Goal: Transaction & Acquisition: Purchase product/service

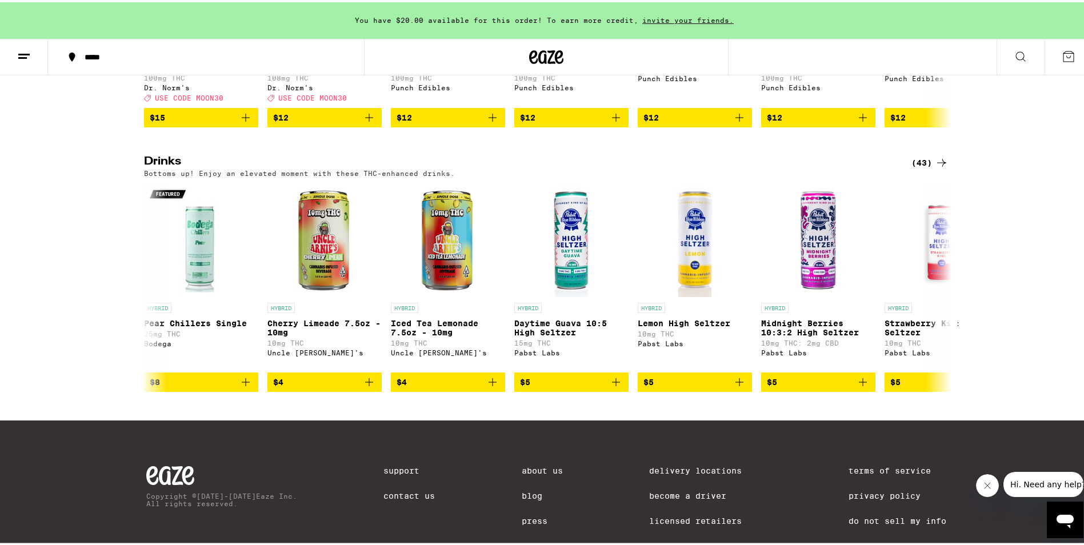
scroll to position [0, 2463]
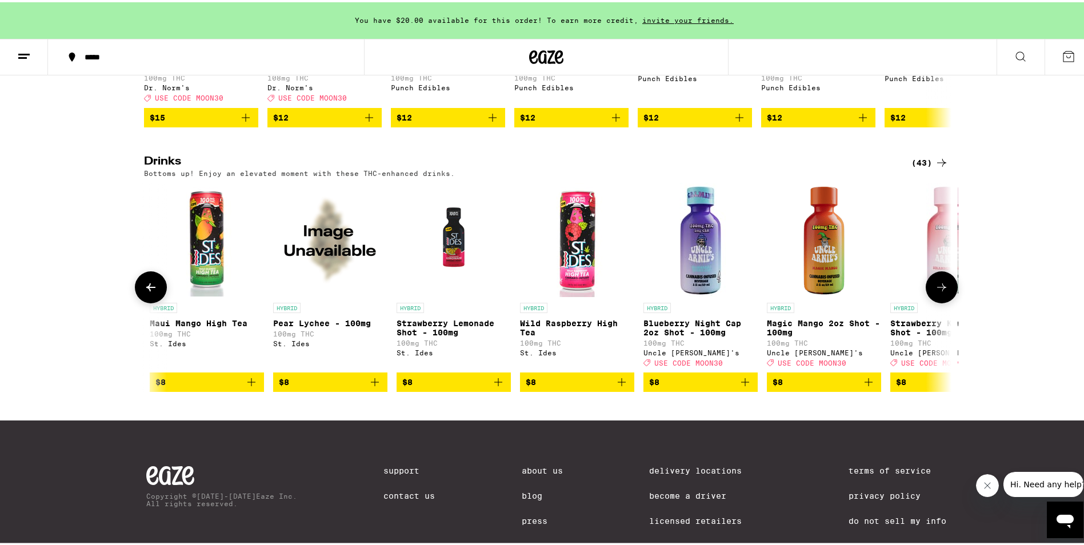
click at [206, 326] on p "Maui Mango High Tea" at bounding box center [207, 321] width 114 height 9
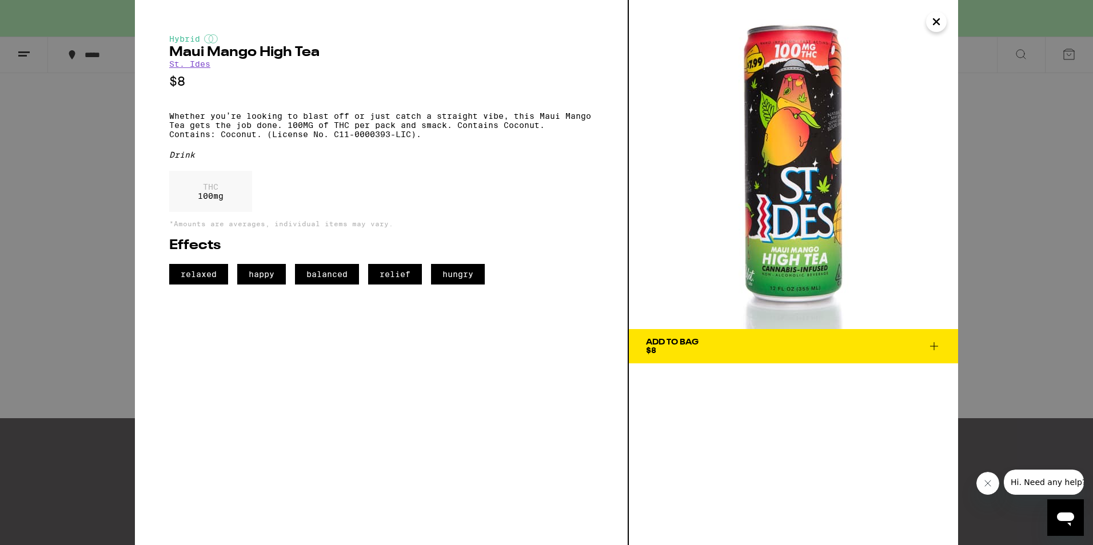
click at [927, 21] on button "Close" at bounding box center [936, 21] width 21 height 21
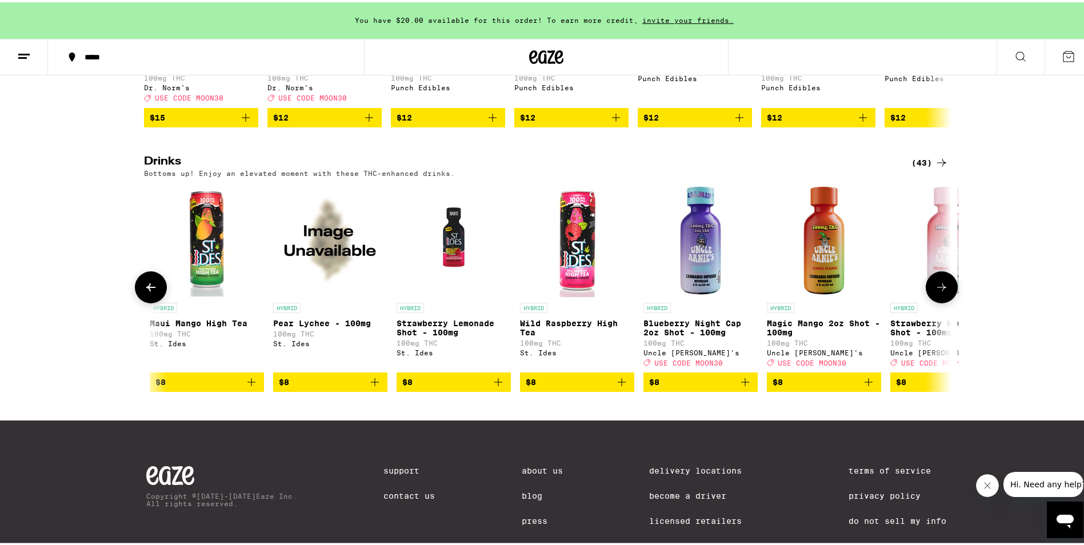
click at [931, 301] on button at bounding box center [942, 285] width 32 height 32
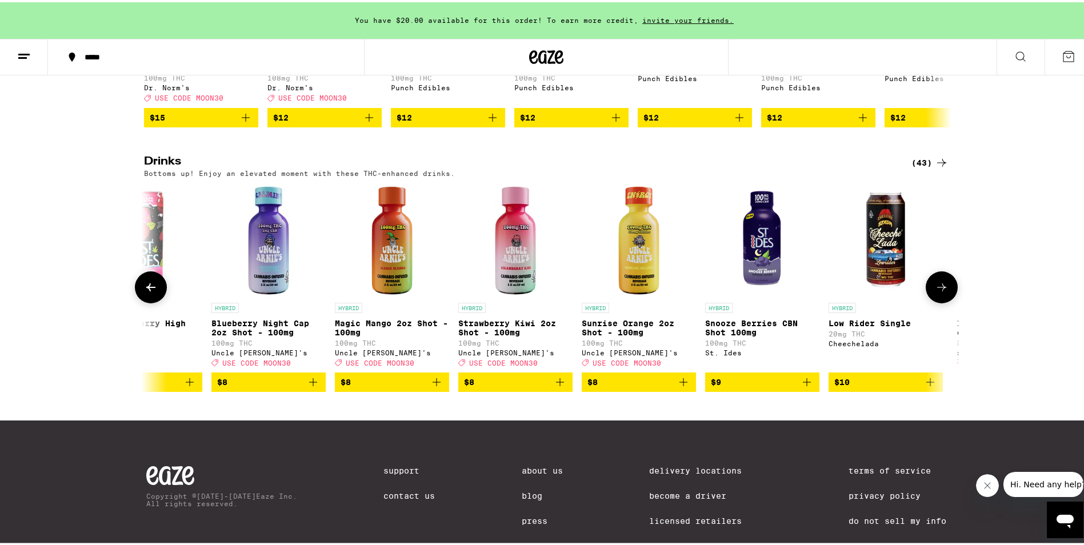
scroll to position [0, 3143]
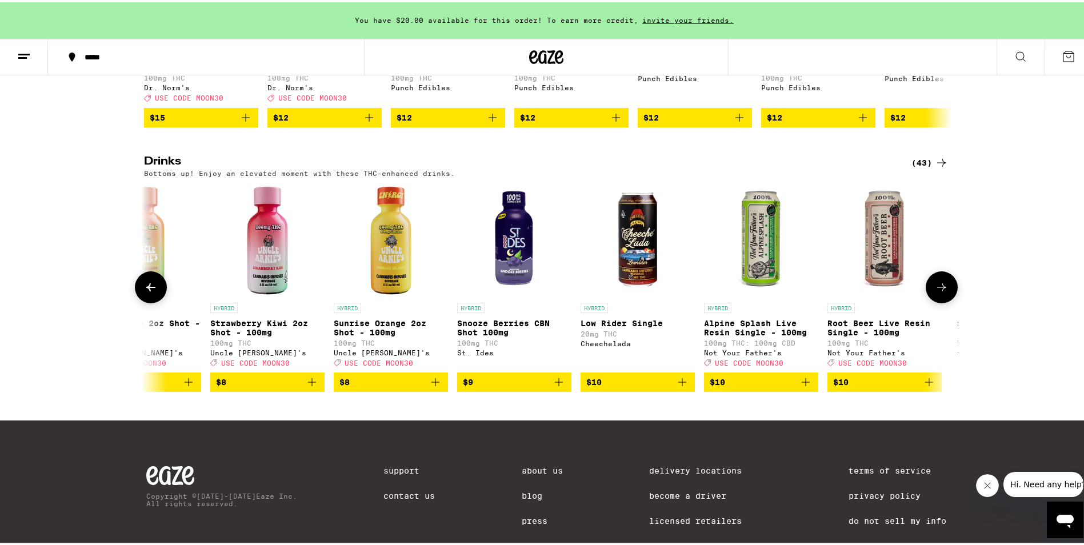
click at [643, 326] on p "Low Rider Single" at bounding box center [638, 321] width 114 height 9
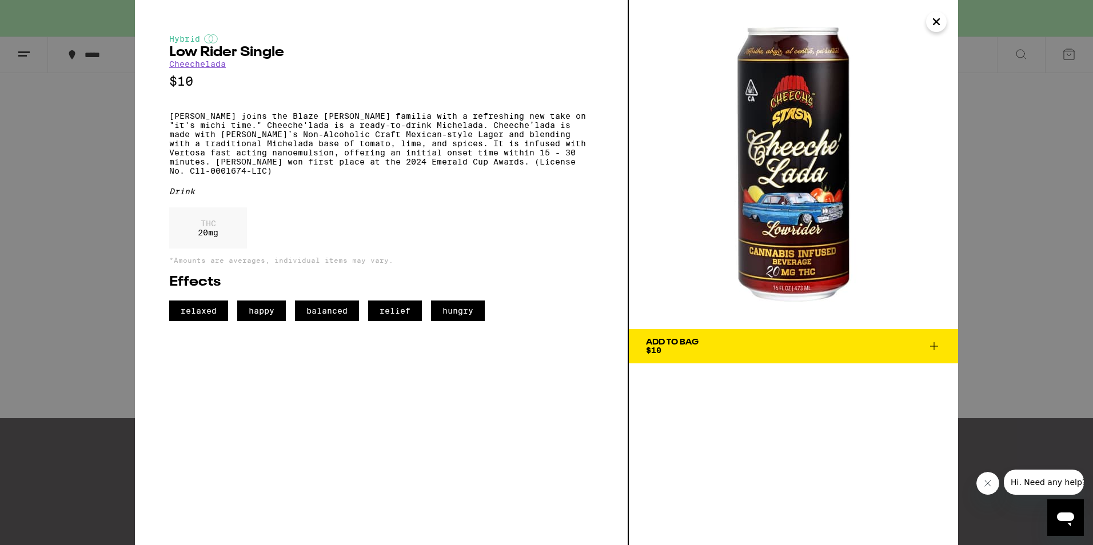
click at [682, 342] on div "Add To Bag" at bounding box center [672, 342] width 53 height 8
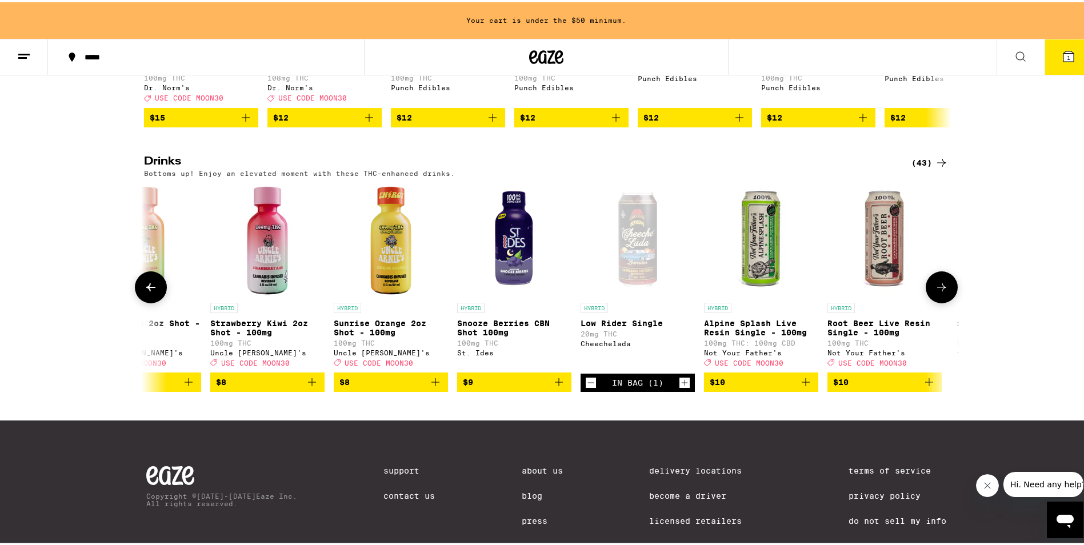
click at [941, 299] on button at bounding box center [942, 285] width 32 height 32
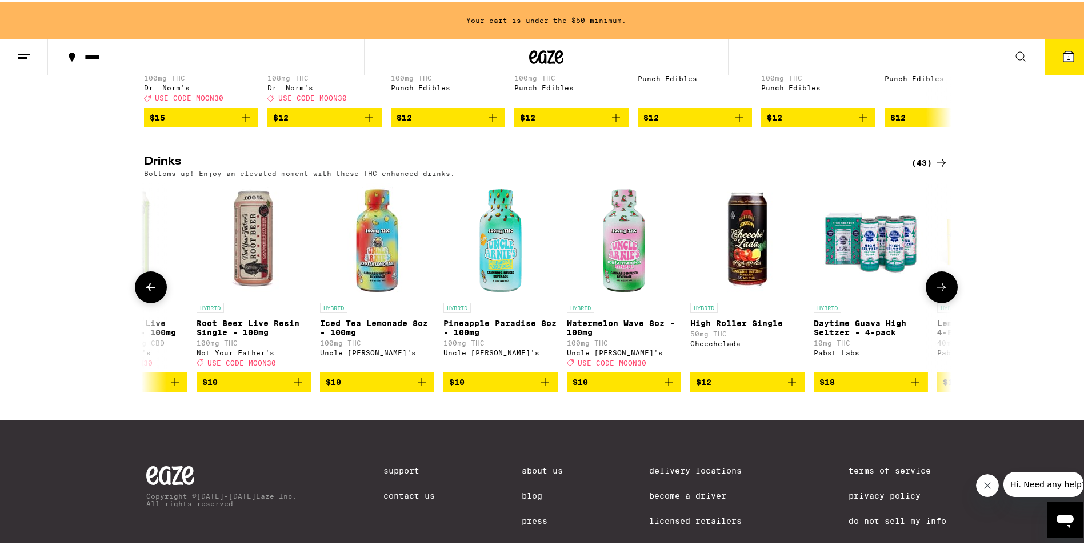
scroll to position [0, 3824]
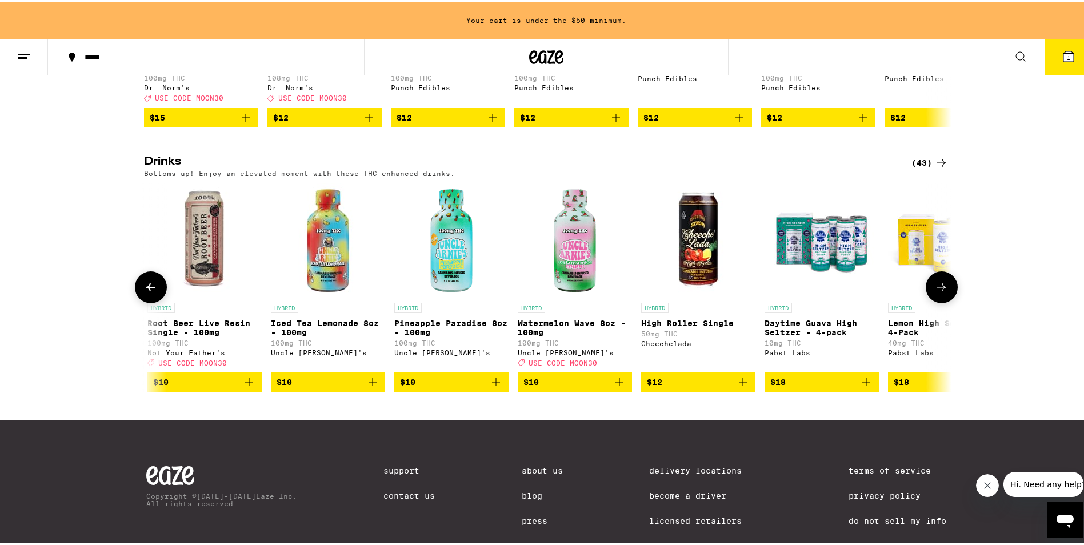
click at [705, 334] on div "HYBRID High Roller Single 50mg THC Cheechelada" at bounding box center [698, 333] width 114 height 64
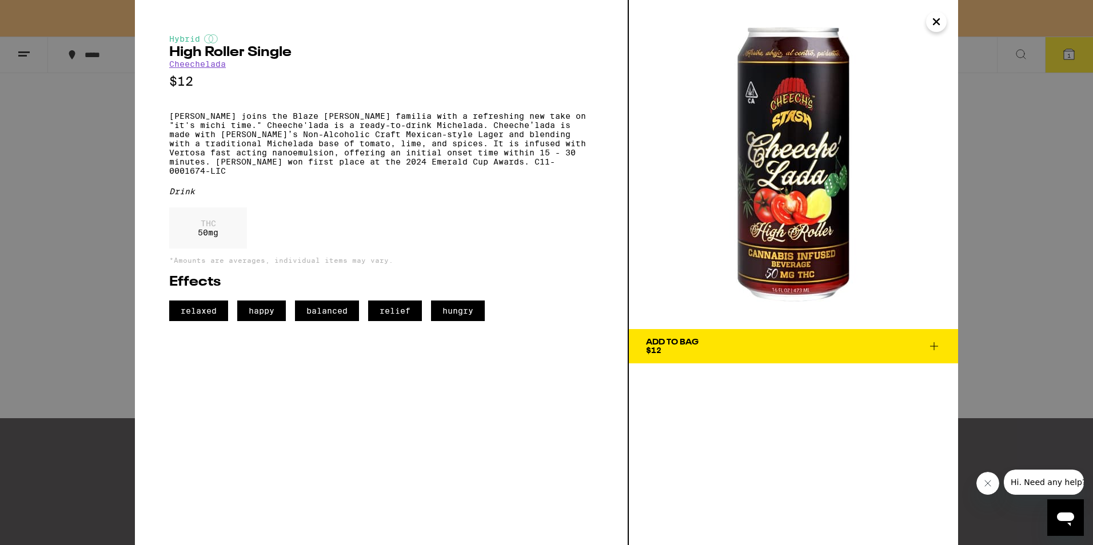
click at [705, 349] on span "Add To Bag $12" at bounding box center [793, 346] width 295 height 16
